Goal: Information Seeking & Learning: Learn about a topic

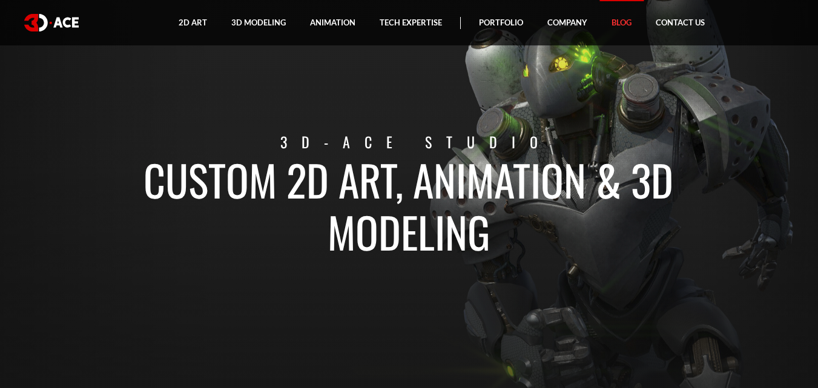
click at [618, 23] on link "Blog" at bounding box center [622, 22] width 44 height 45
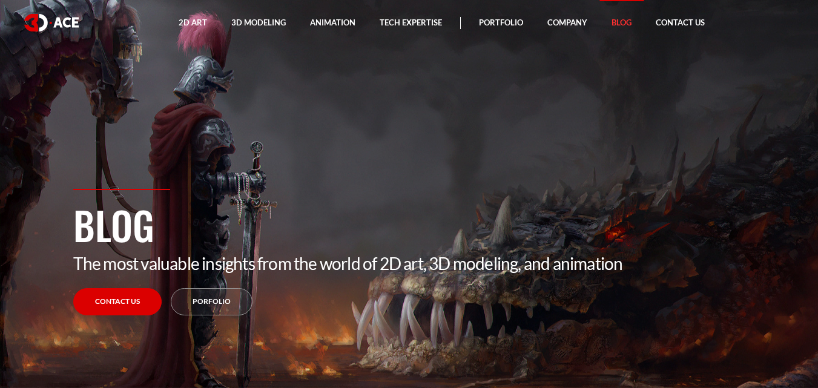
click at [622, 22] on link "Blog" at bounding box center [622, 22] width 44 height 45
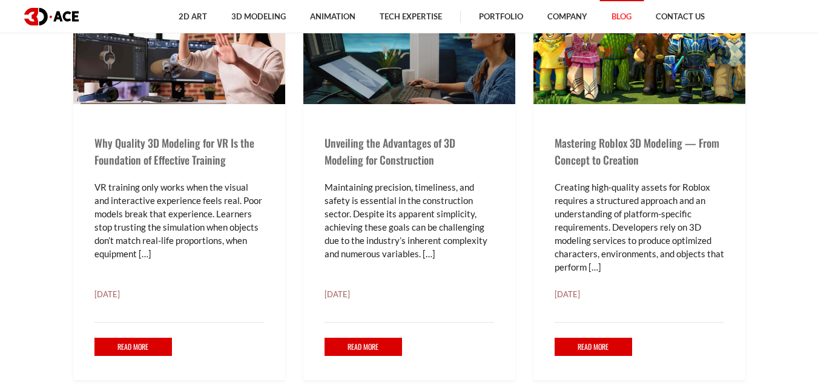
scroll to position [485, 0]
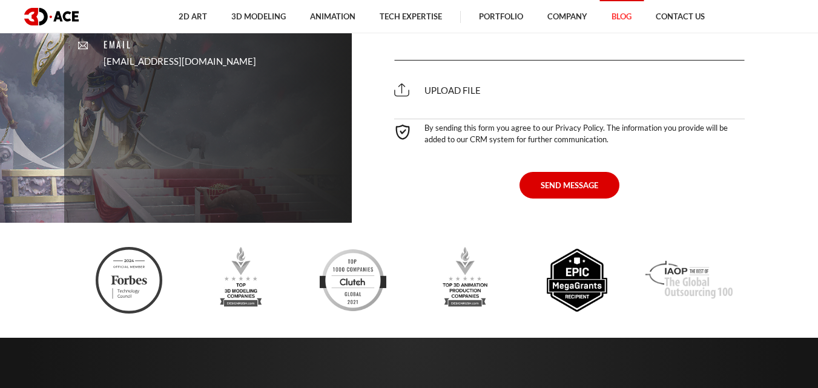
scroll to position [3256, 0]
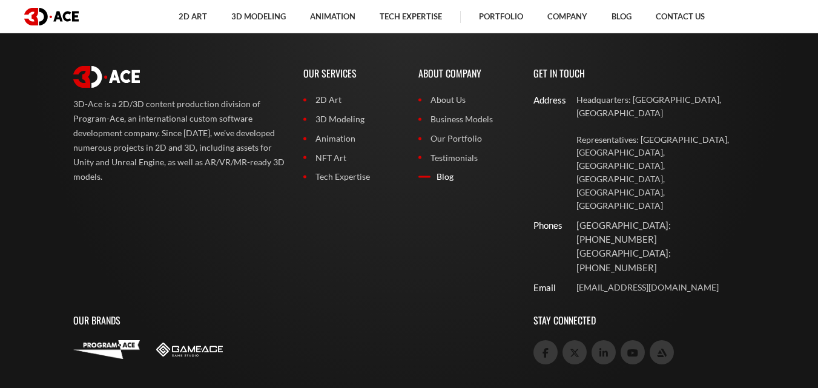
click at [443, 178] on link "Blog" at bounding box center [467, 176] width 97 height 13
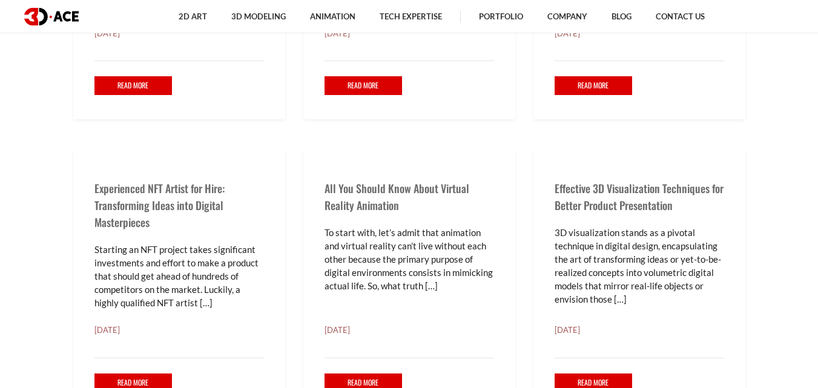
scroll to position [4346, 0]
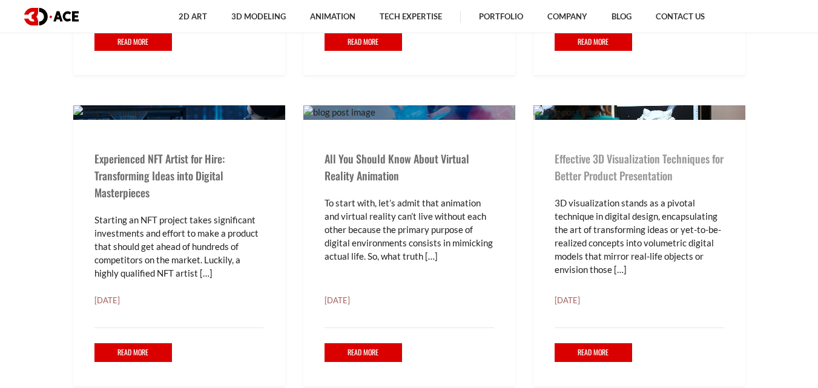
click at [614, 184] on link "Effective 3D Visualization Techniques for Better Product Presentation" at bounding box center [639, 167] width 169 height 33
